Goal: Task Accomplishment & Management: Manage account settings

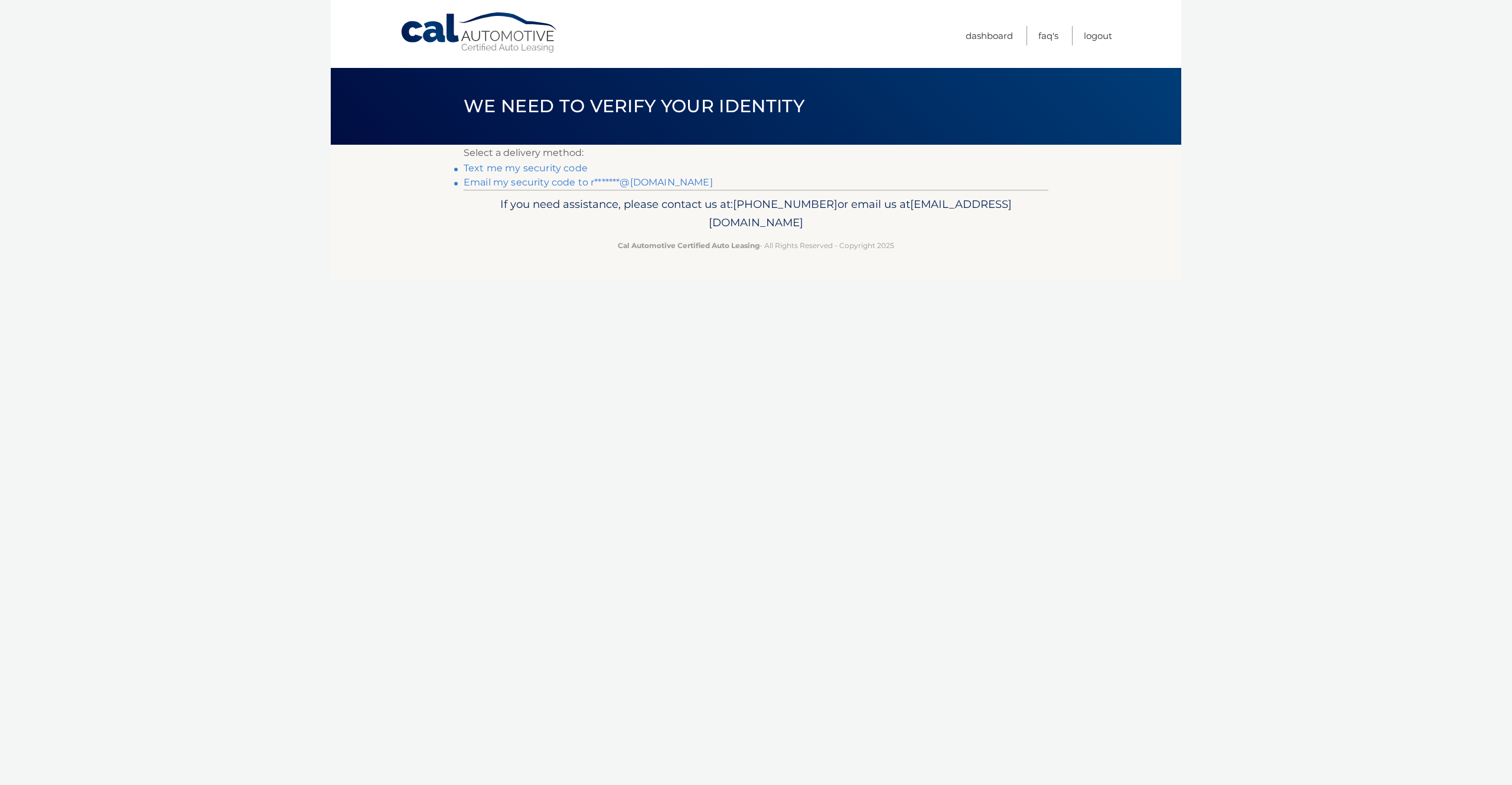
click at [562, 169] on link "Text me my security code" at bounding box center [526, 168] width 124 height 11
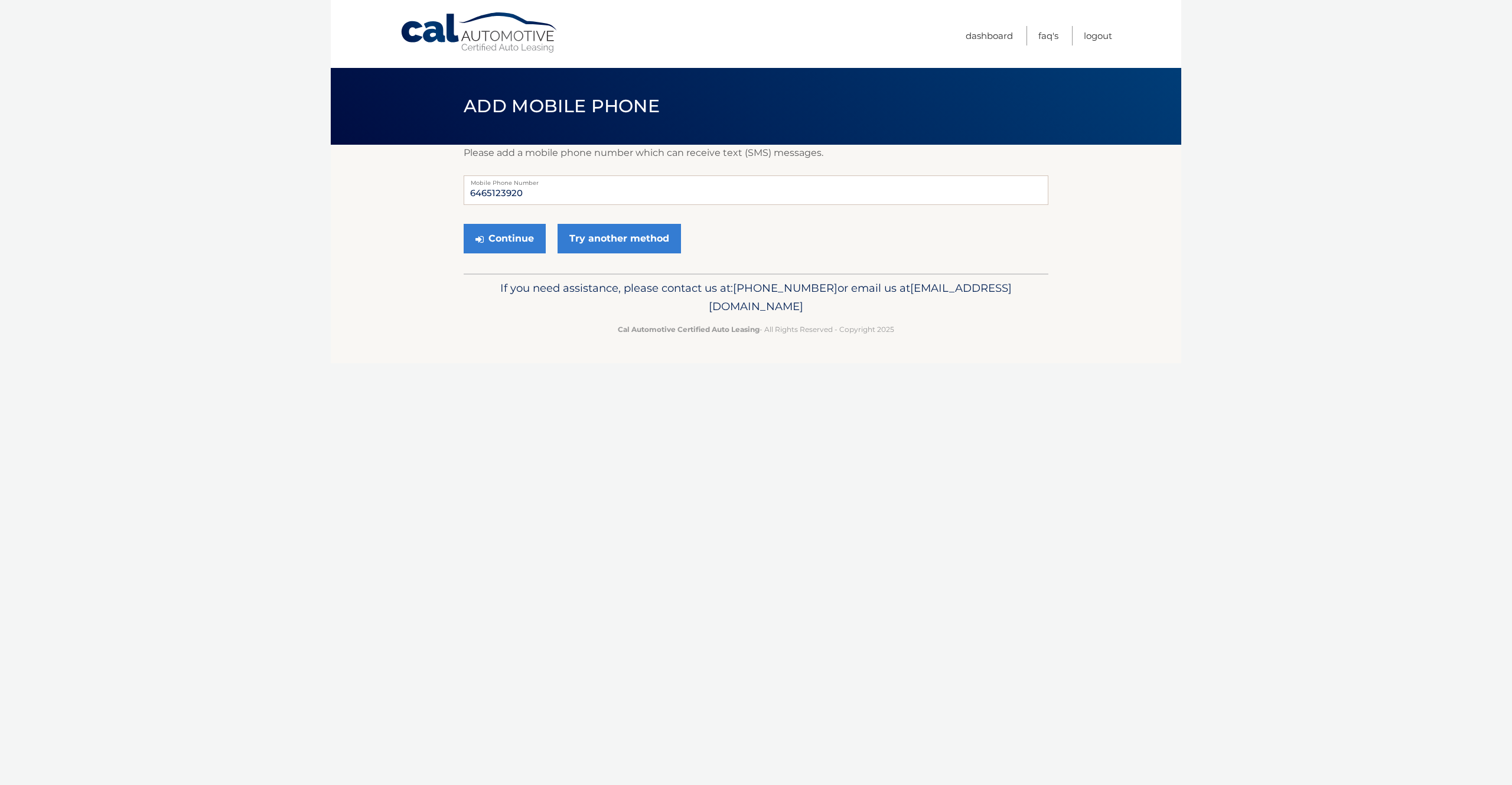
click at [682, 240] on div "Continue Try another method" at bounding box center [756, 239] width 585 height 40
click at [617, 244] on link "Try another method" at bounding box center [619, 238] width 123 height 29
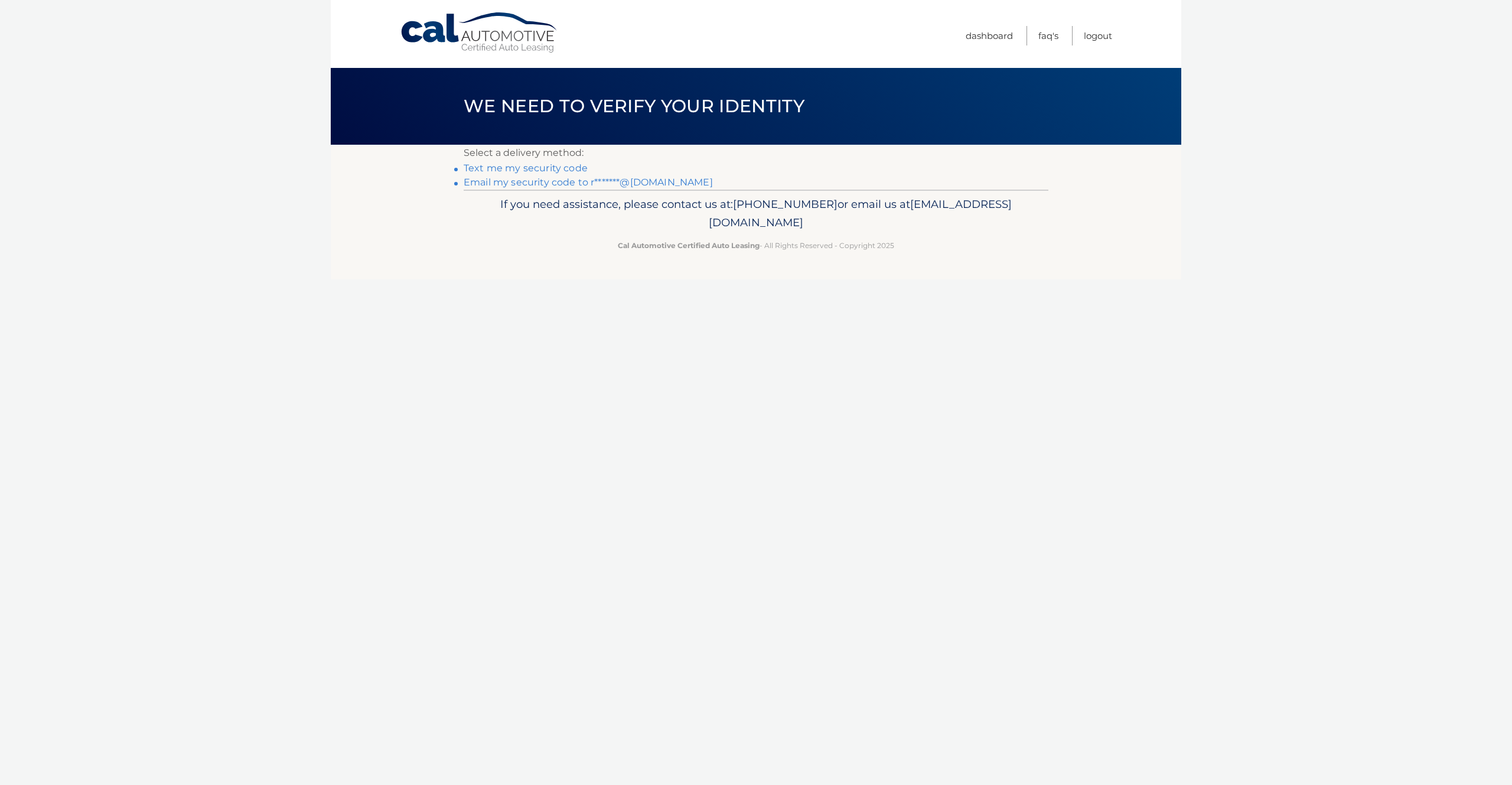
click at [517, 182] on link "Email my security code to r*******@[DOMAIN_NAME]" at bounding box center [588, 182] width 249 height 11
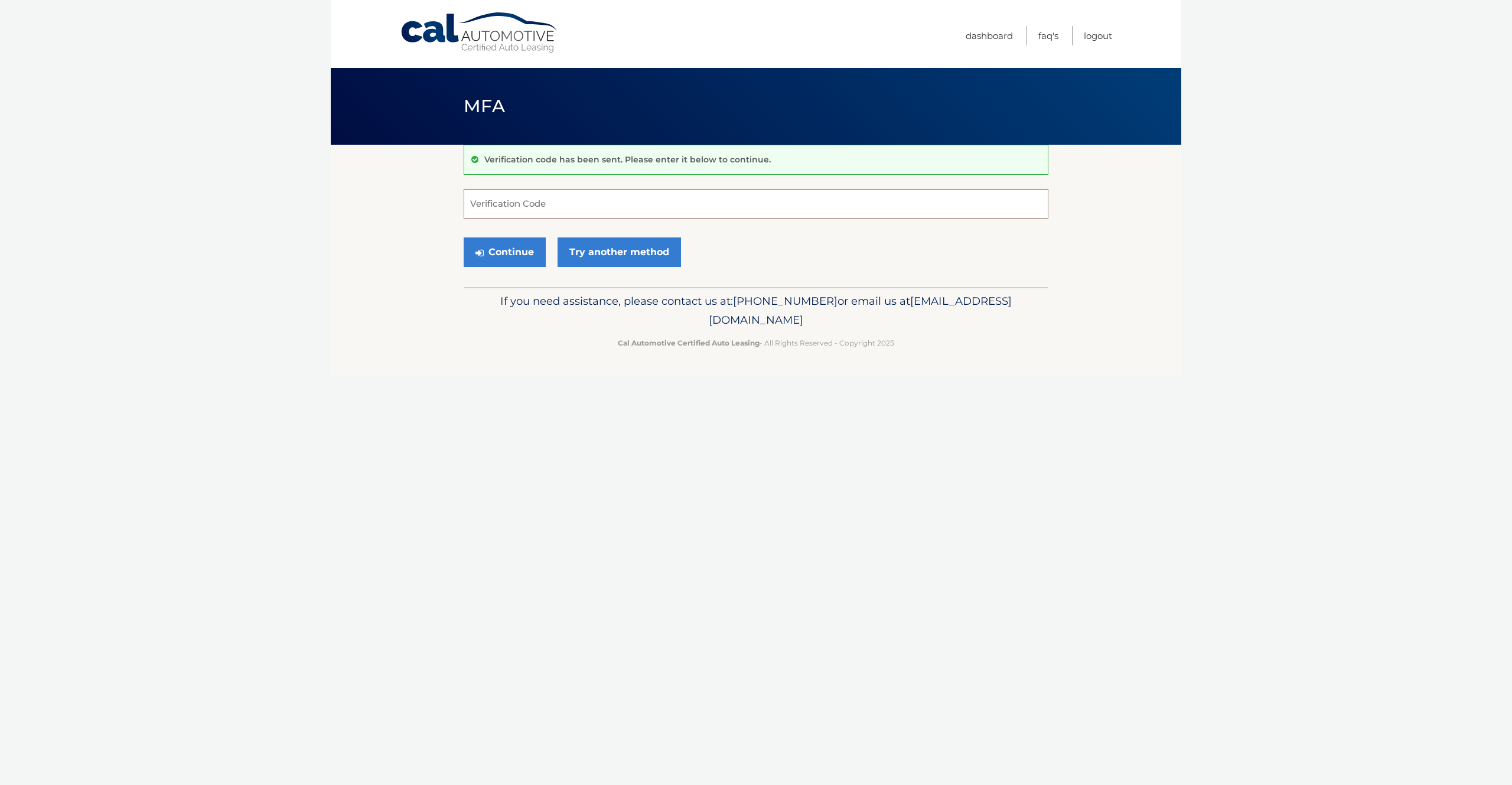
click at [544, 199] on input "Verification Code" at bounding box center [756, 204] width 585 height 29
type input "627842"
click at [517, 252] on button "Continue" at bounding box center [505, 251] width 82 height 29
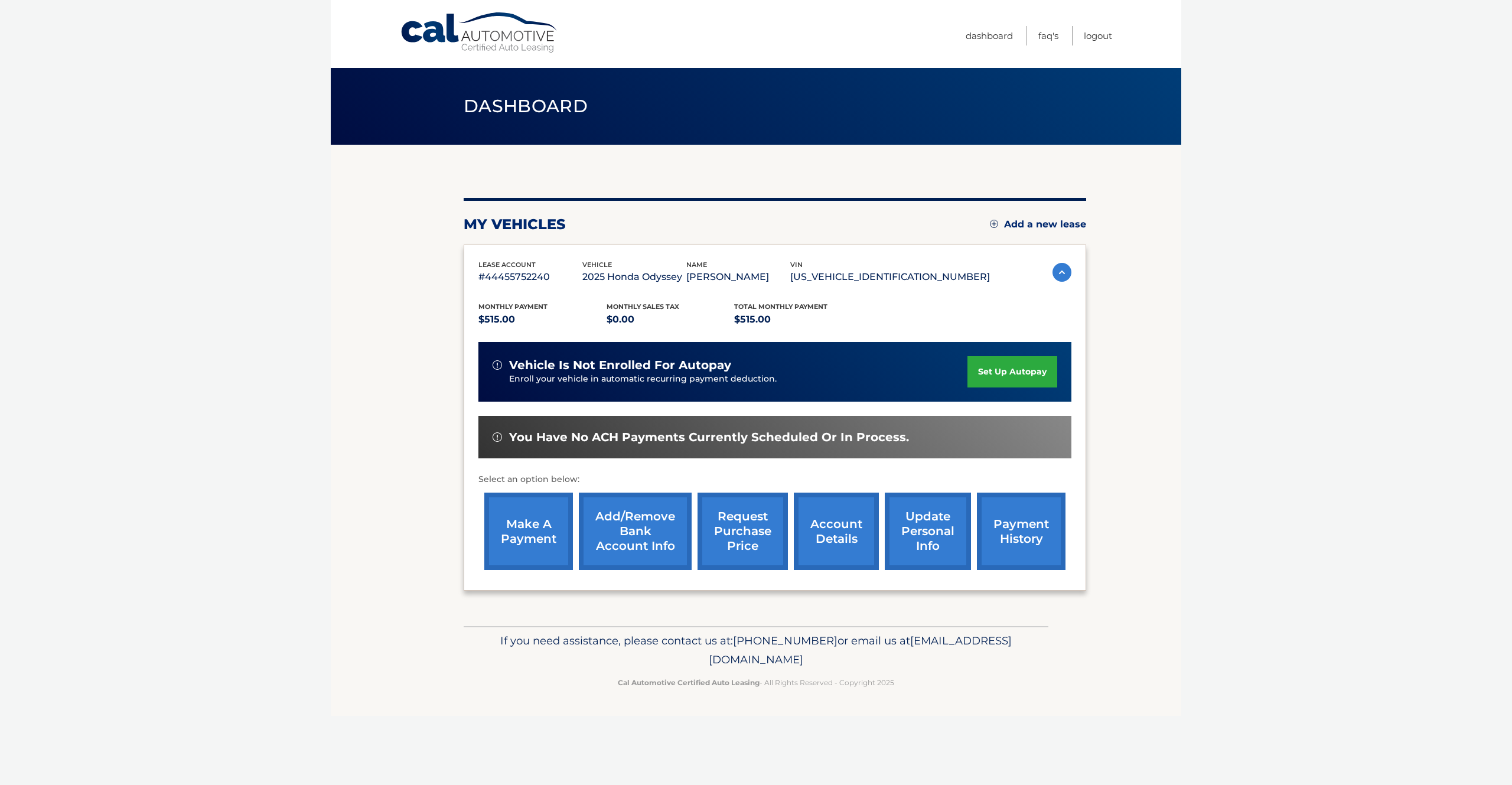
click at [521, 545] on link "make a payment" at bounding box center [529, 531] width 89 height 77
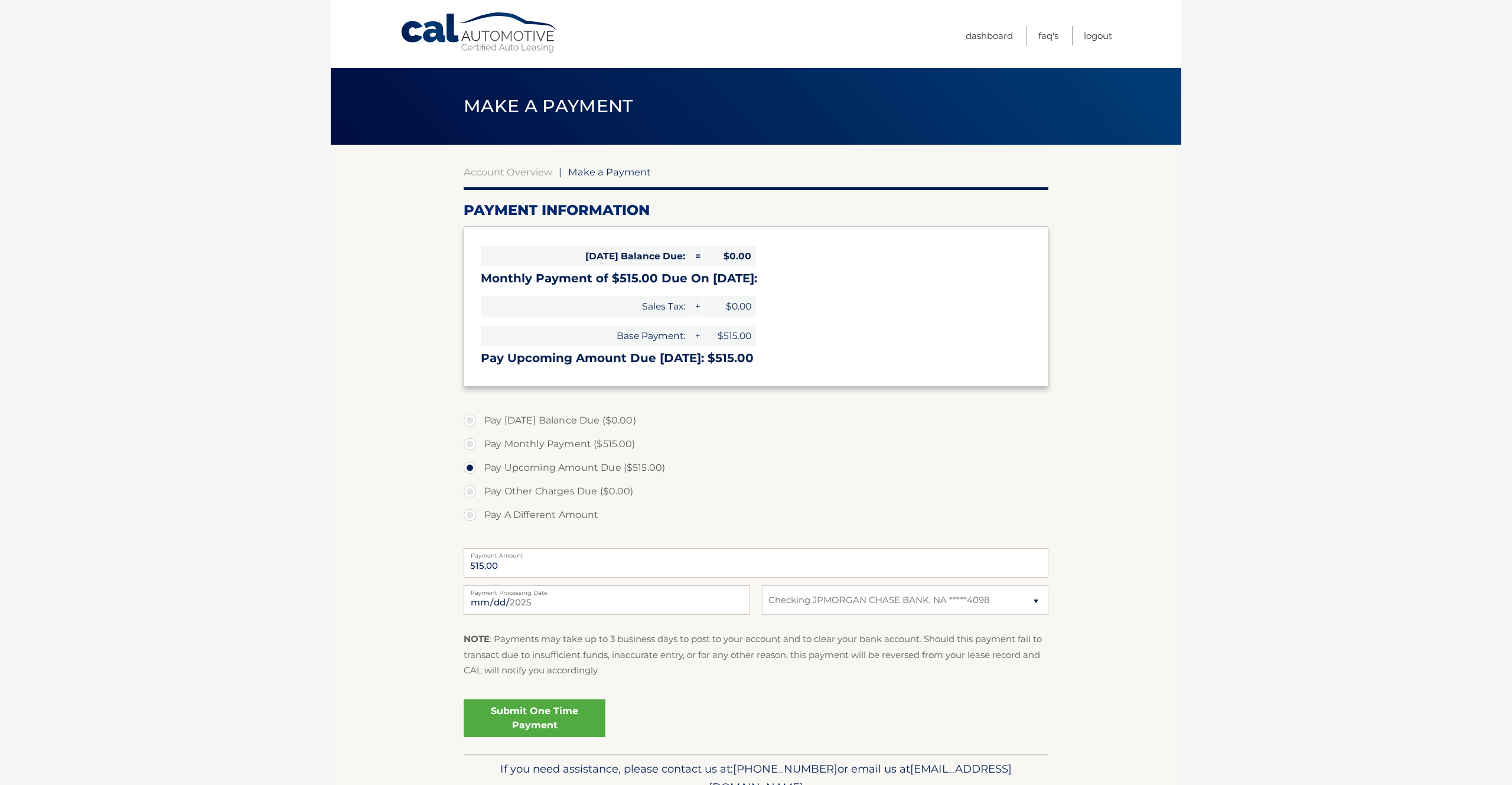
select select "ZWQxZWFhYTctZjE2MS00ODRmLTg5ZmYtOWU0M2NiZmVjOTY2"
click at [558, 726] on link "Submit One Time Payment" at bounding box center [534, 717] width 142 height 38
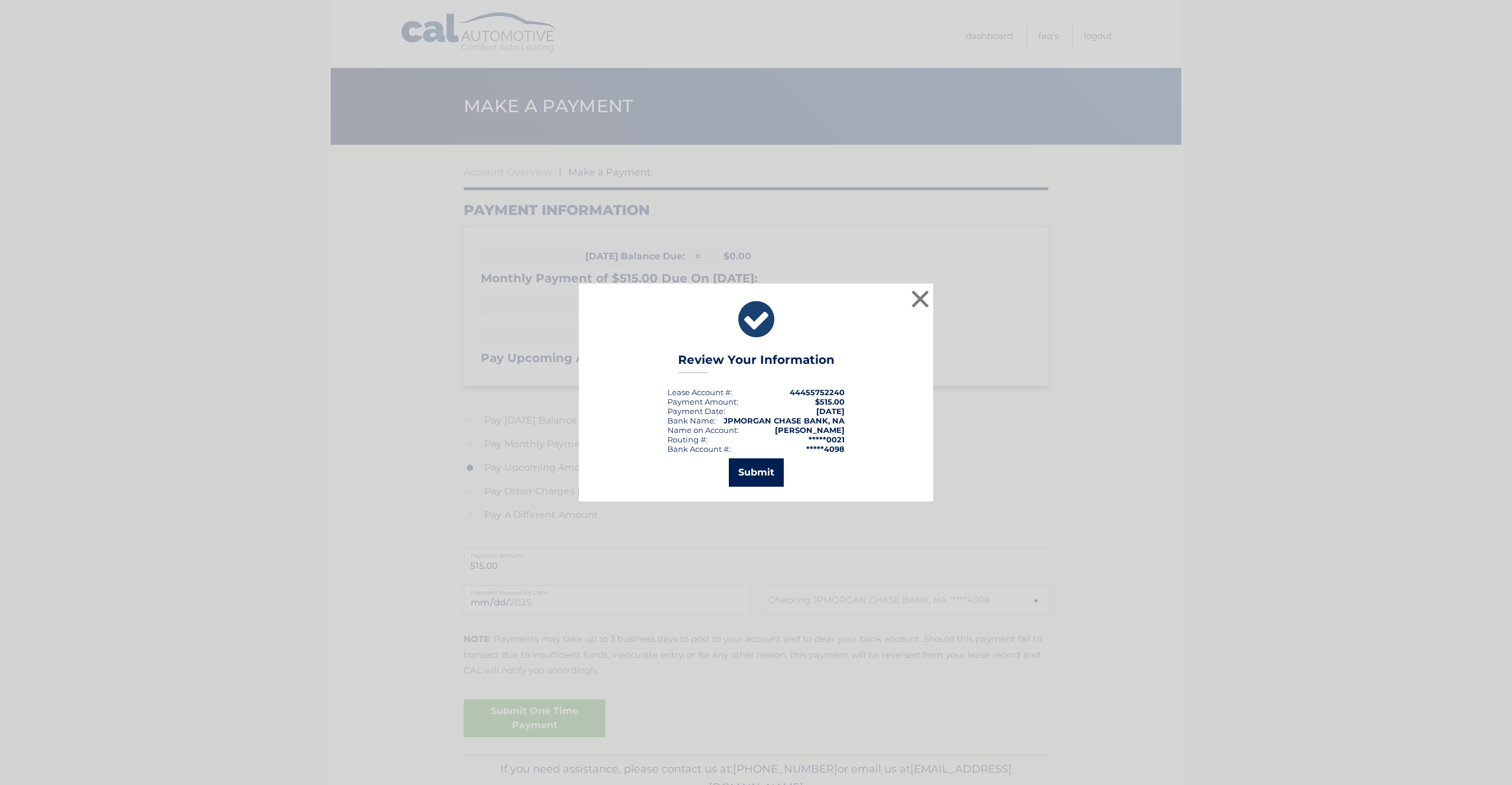
click at [759, 477] on button "Submit" at bounding box center [757, 473] width 55 height 28
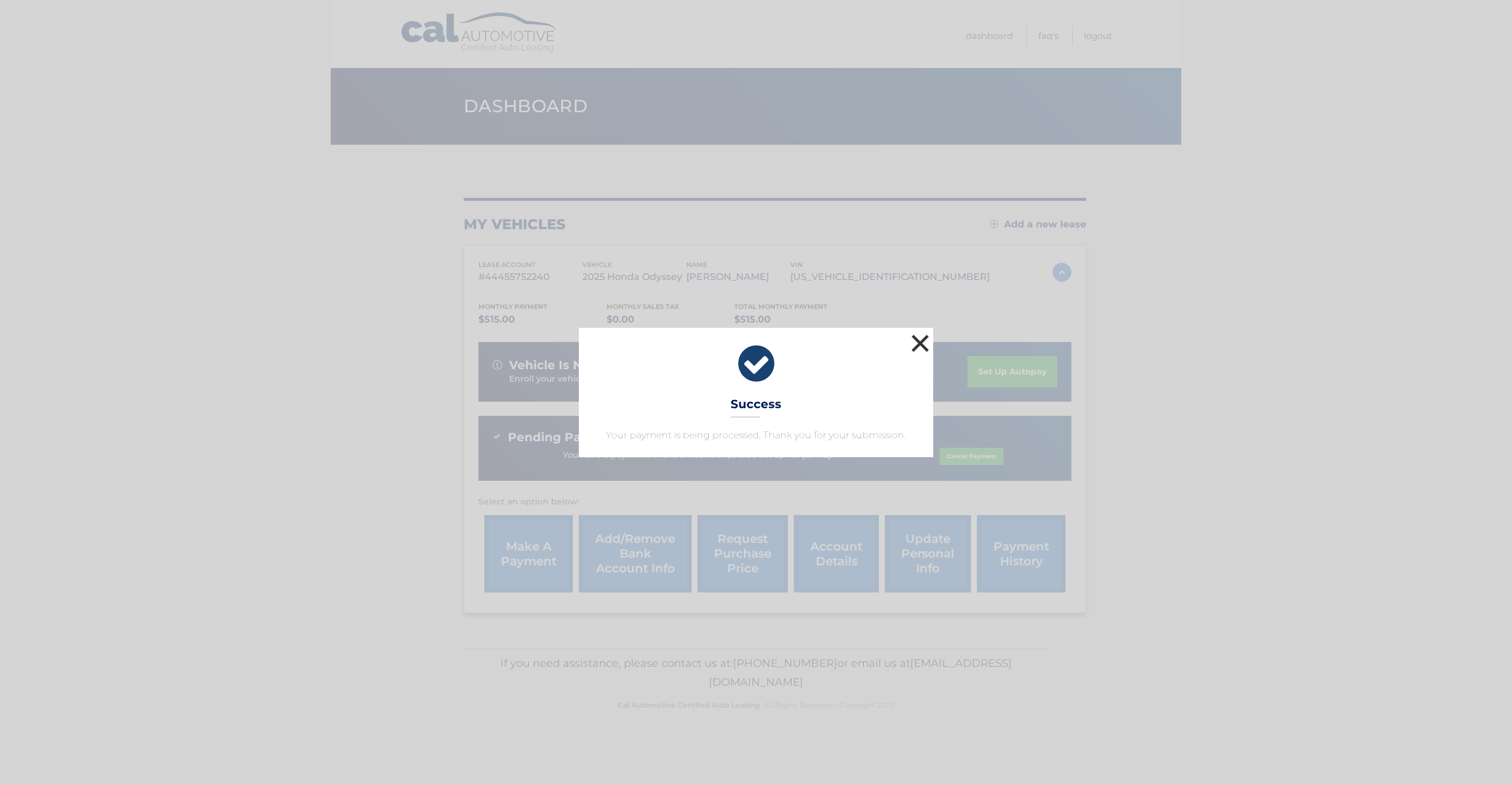
click at [915, 343] on button "×" at bounding box center [920, 343] width 23 height 23
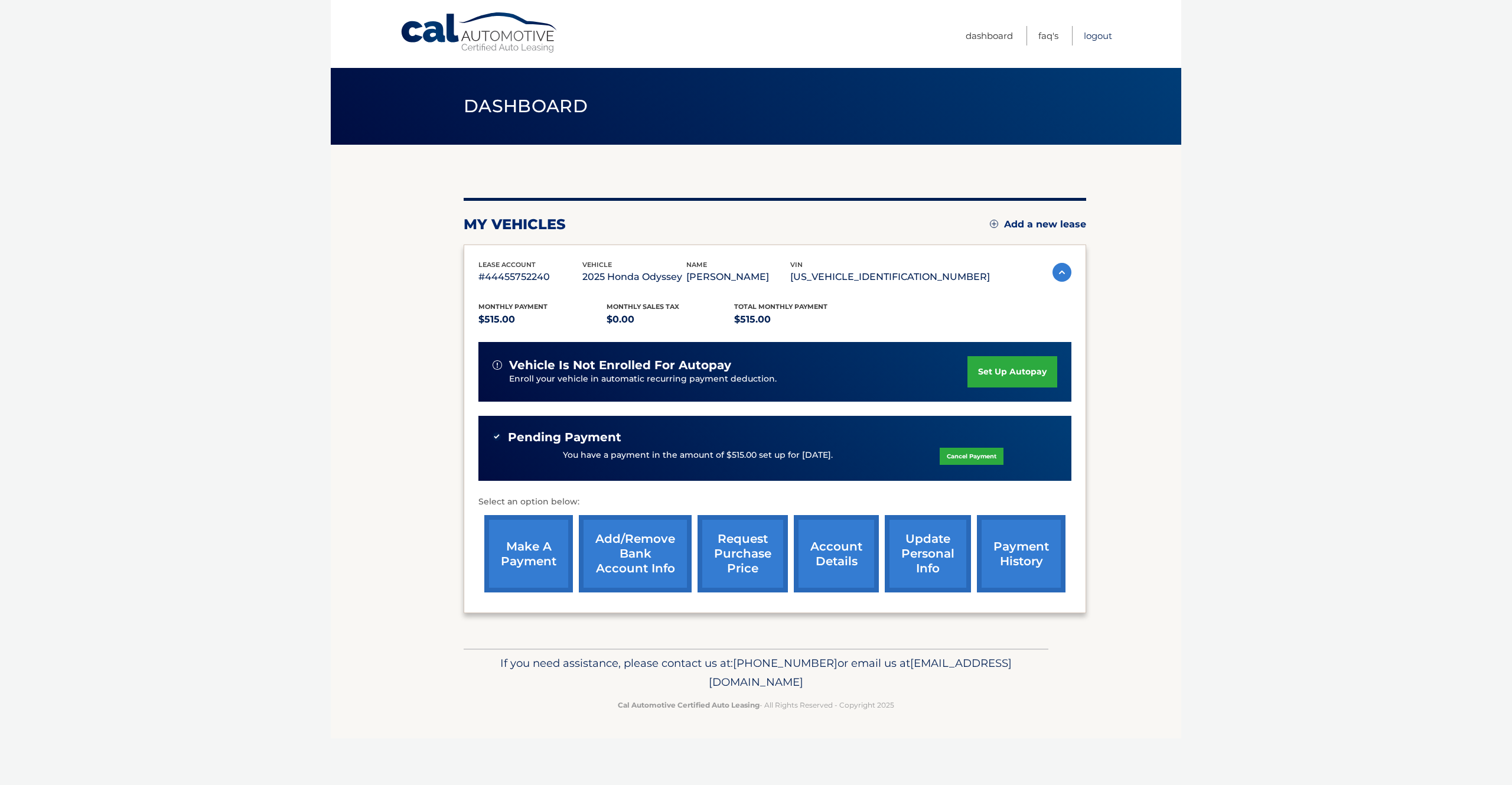
click at [1100, 35] on link "Logout" at bounding box center [1098, 35] width 28 height 19
